Goal: Information Seeking & Learning: Learn about a topic

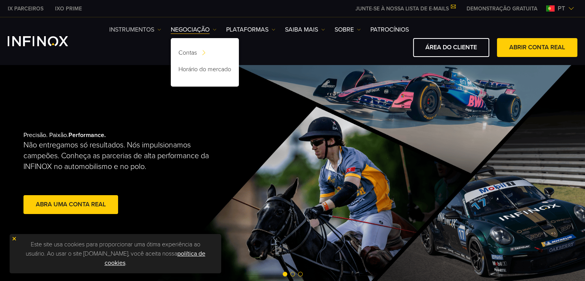
click at [141, 28] on link "Instrumentos" at bounding box center [135, 29] width 52 height 9
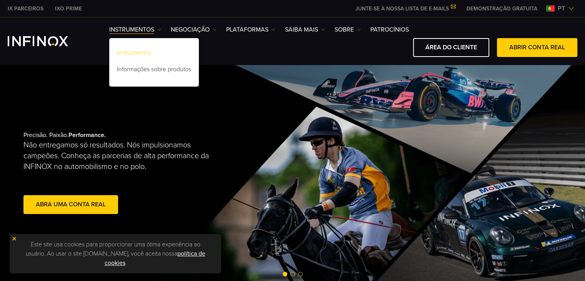
click at [136, 52] on link "Instrumentos" at bounding box center [154, 54] width 90 height 17
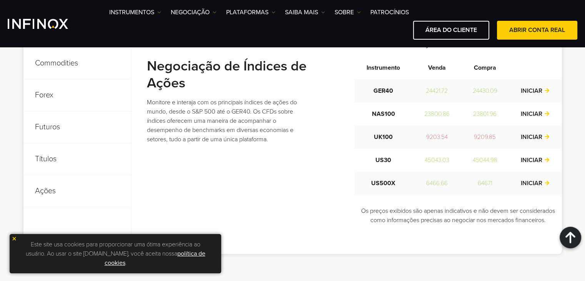
scroll to position [385, 0]
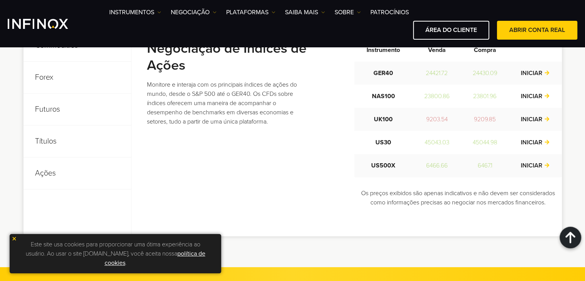
click at [53, 139] on p "Títulos" at bounding box center [77, 141] width 108 height 32
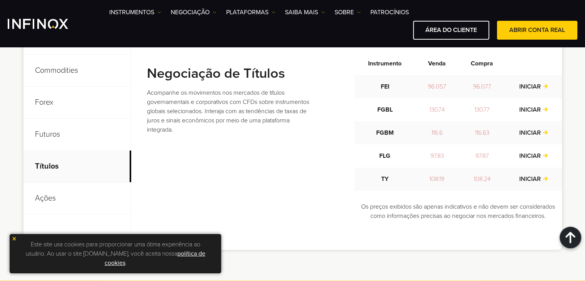
scroll to position [346, 0]
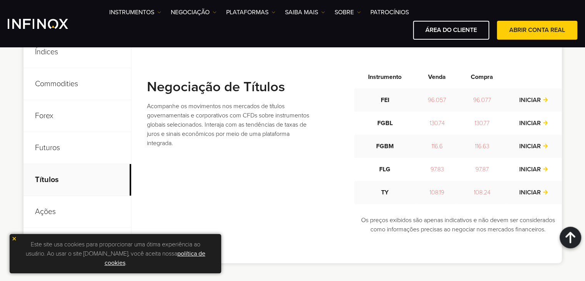
click at [40, 144] on p "Futuros" at bounding box center [77, 148] width 108 height 32
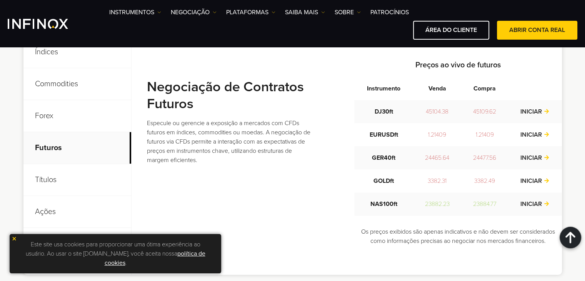
scroll to position [0, 0]
click at [35, 115] on p "Forex" at bounding box center [77, 116] width 108 height 32
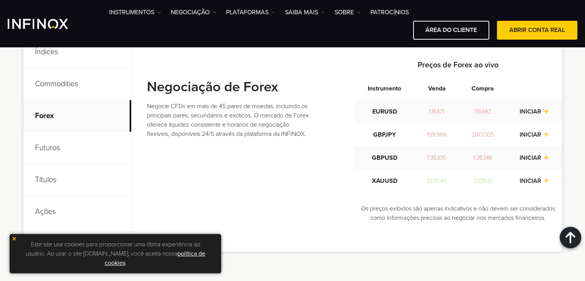
click at [59, 82] on p "Commodities" at bounding box center [77, 84] width 108 height 32
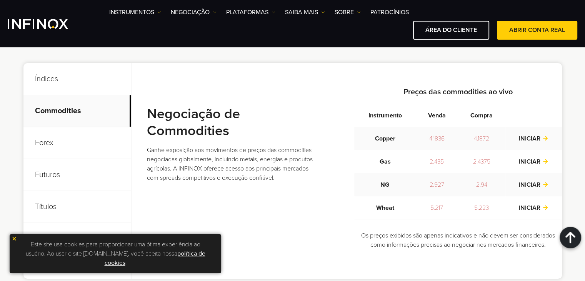
scroll to position [308, 0]
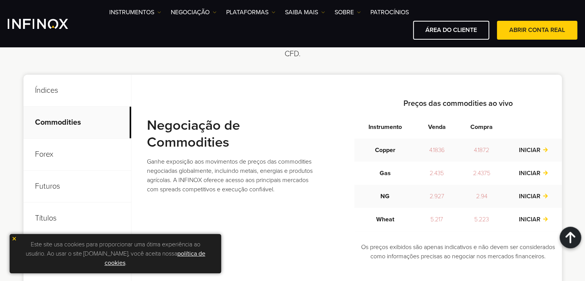
click at [39, 91] on p "Índices" at bounding box center [77, 91] width 108 height 32
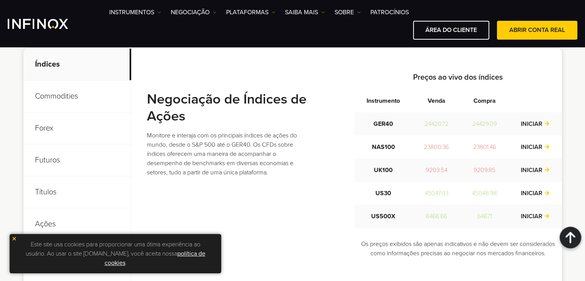
scroll to position [346, 0]
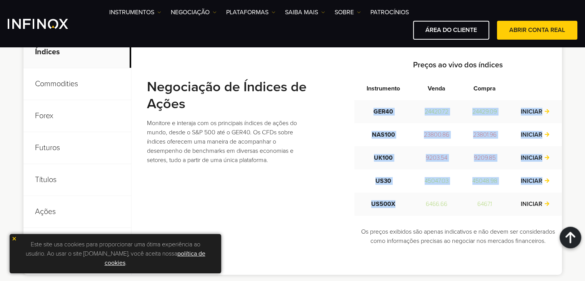
drag, startPoint x: 380, startPoint y: 189, endPoint x: 357, endPoint y: 106, distance: 86.1
click at [357, 106] on tbody "GER40 24420.72 24429.09 INICIAR NAS100 23800.86 23801.96 INICIAR UK100 9203.54 …" at bounding box center [458, 157] width 208 height 115
click at [357, 106] on td "GER40" at bounding box center [383, 111] width 58 height 23
drag, startPoint x: 389, startPoint y: 187, endPoint x: 397, endPoint y: 212, distance: 26.2
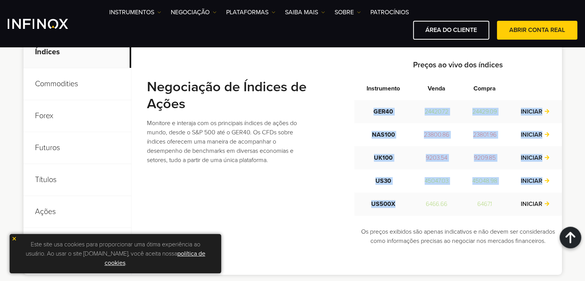
click at [397, 212] on tbody "GER40 24420.72 24429.09 INICIAR NAS100 23800.86 23801.96 INICIAR UK100 9203.54 …" at bounding box center [458, 157] width 208 height 115
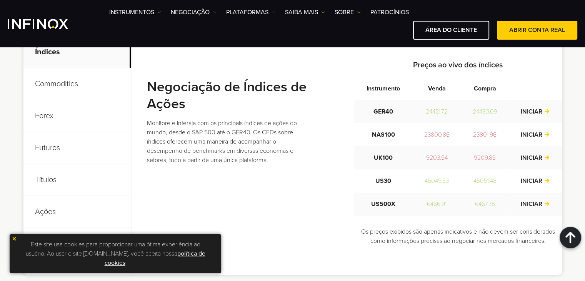
click at [312, 204] on div "Negociação de Índices de Ações Monitore e interaja com os principais índices de…" at bounding box center [354, 155] width 415 height 192
